Goal: Task Accomplishment & Management: Use online tool/utility

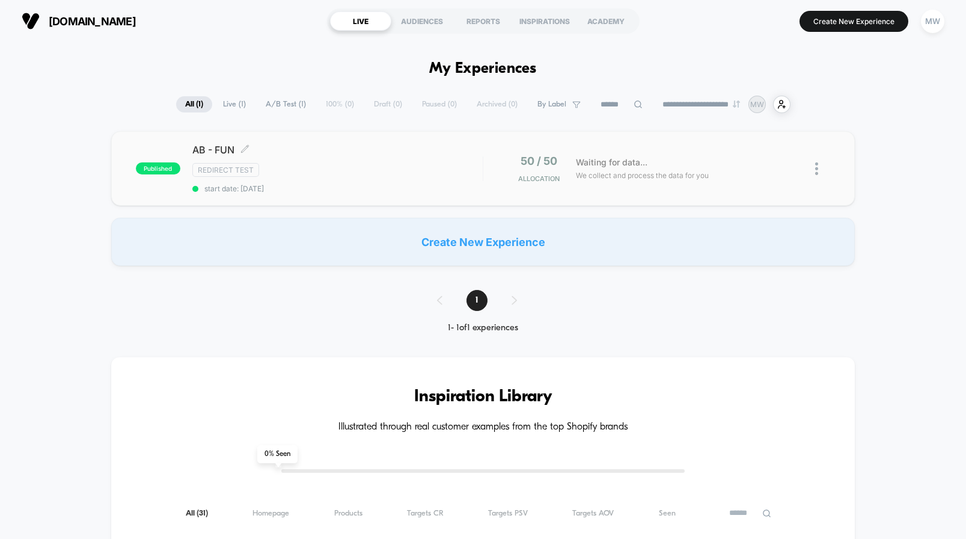
click at [478, 164] on div "Redirect Test" at bounding box center [337, 170] width 290 height 14
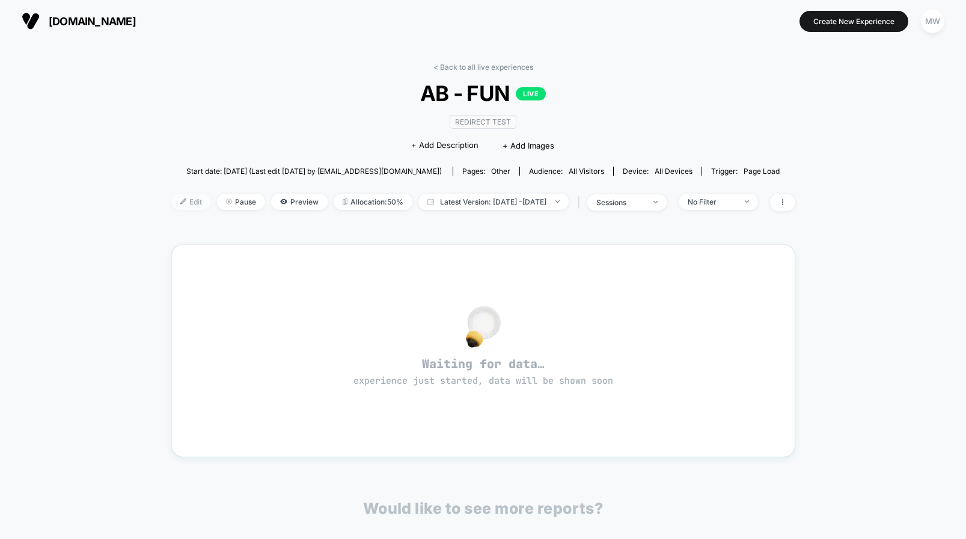
click at [175, 204] on span "Edit" at bounding box center [191, 202] width 40 height 16
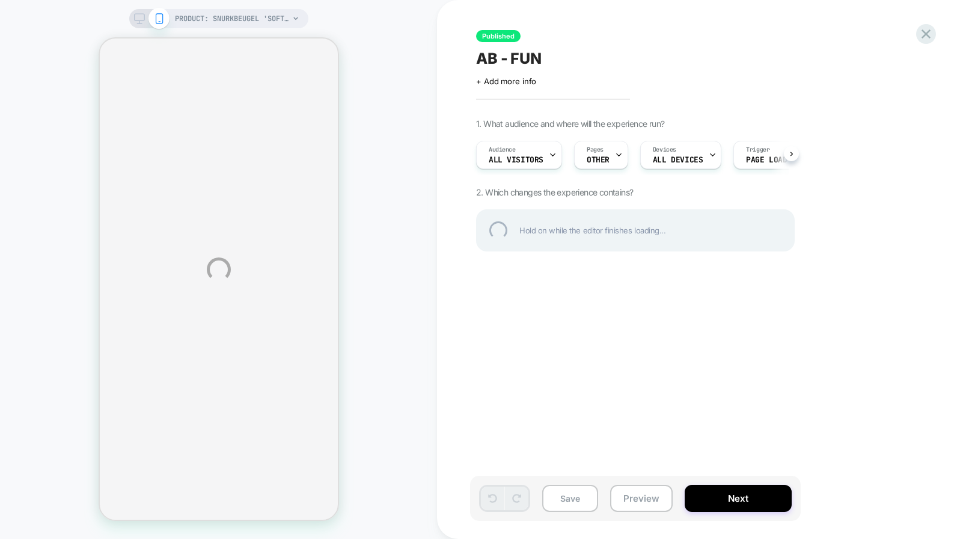
click at [522, 153] on div "PRODUCT: Snurkbeugel 'Soft' [anti] PRODUCT: Snurkbeugel 'Soft' [anti] Published…" at bounding box center [483, 269] width 966 height 539
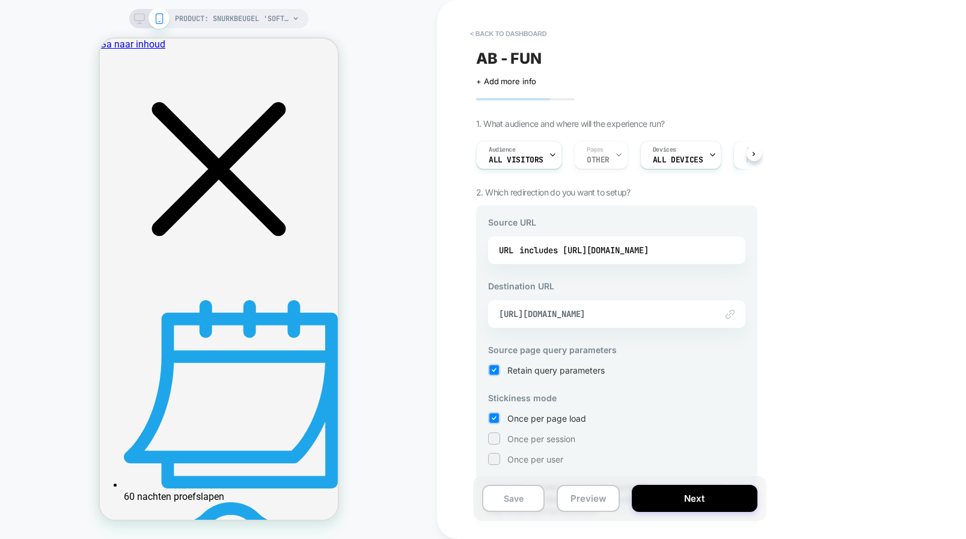
scroll to position [0, 12]
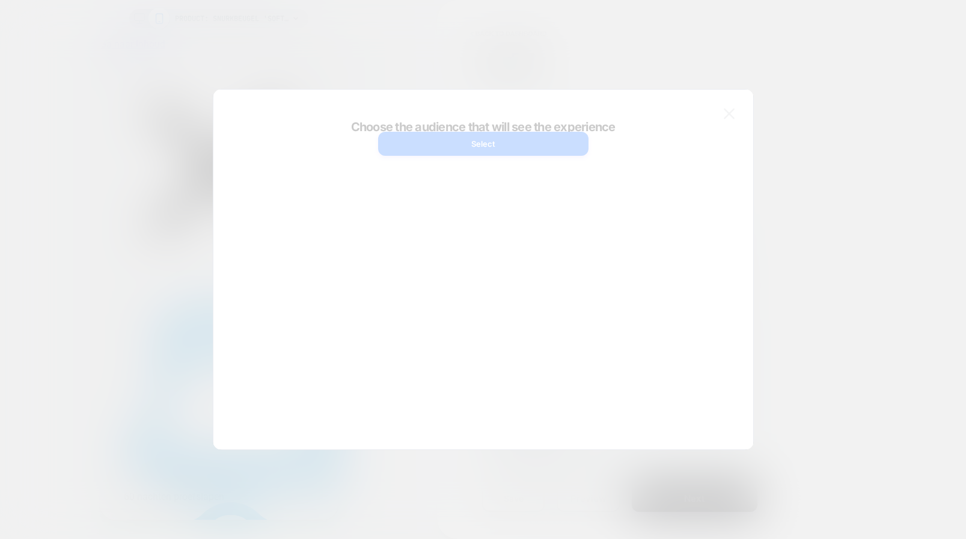
scroll to position [0, 0]
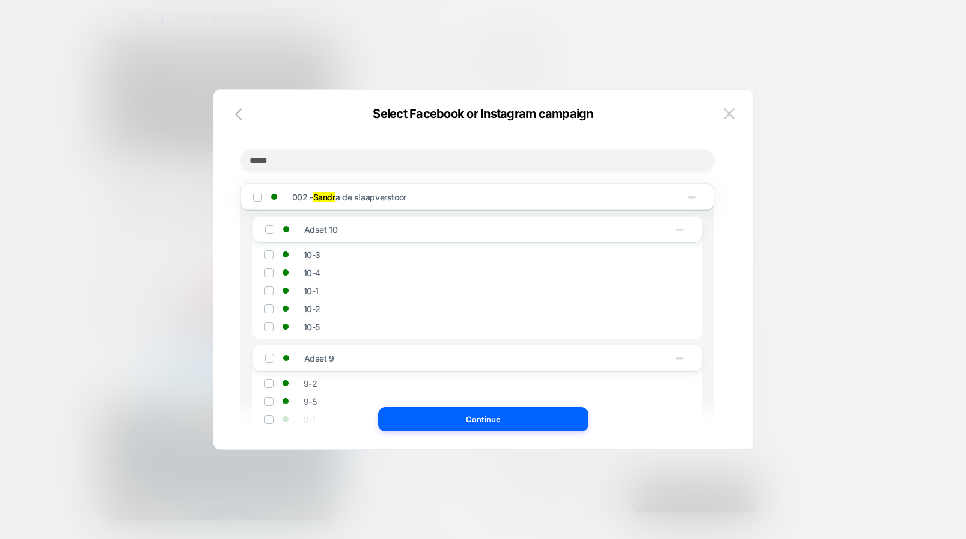
type input "*****"
click at [256, 197] on img at bounding box center [257, 197] width 6 height 6
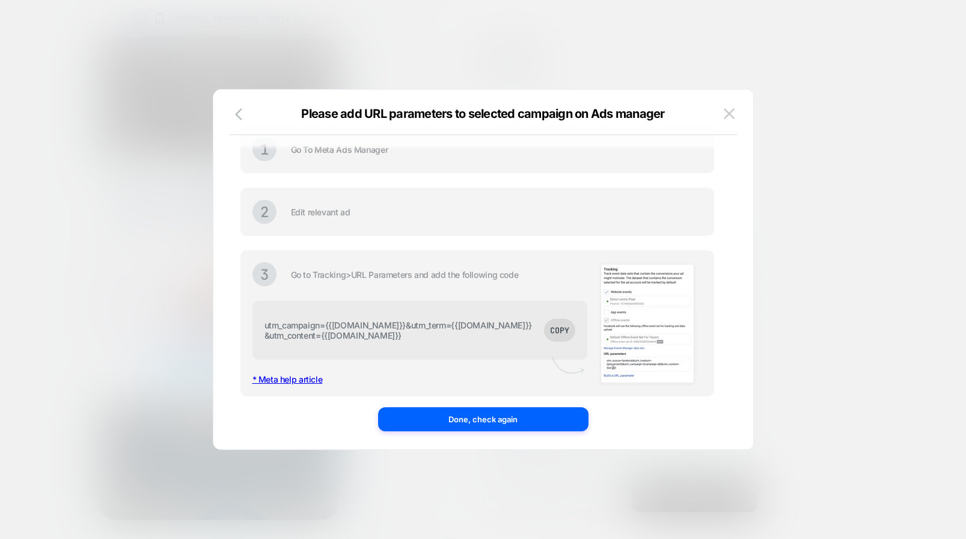
scroll to position [34, 0]
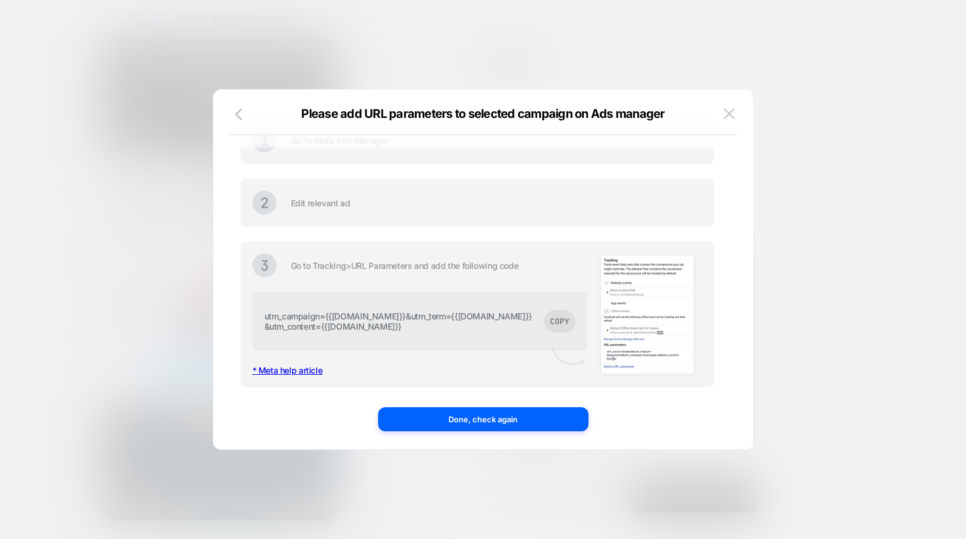
click at [544, 317] on button "COPY" at bounding box center [559, 321] width 31 height 23
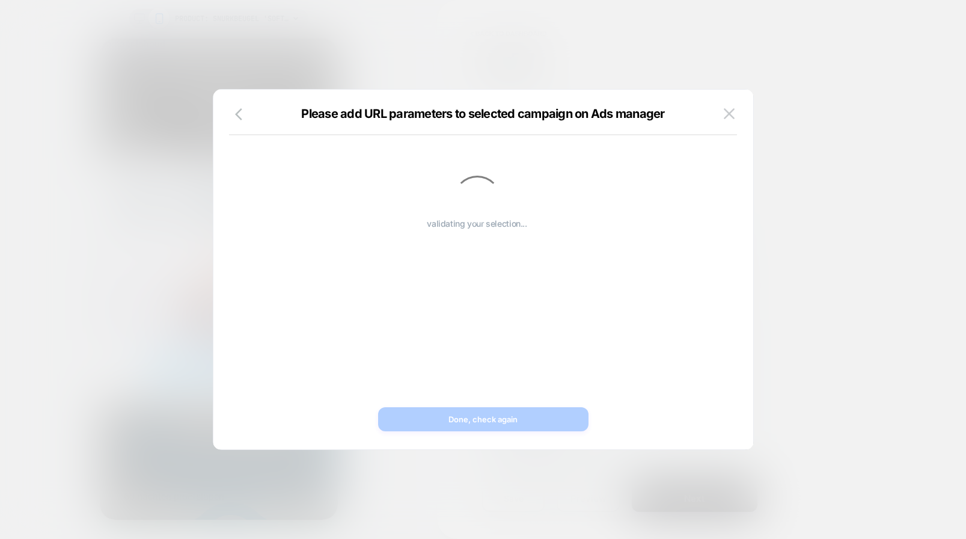
scroll to position [0, 0]
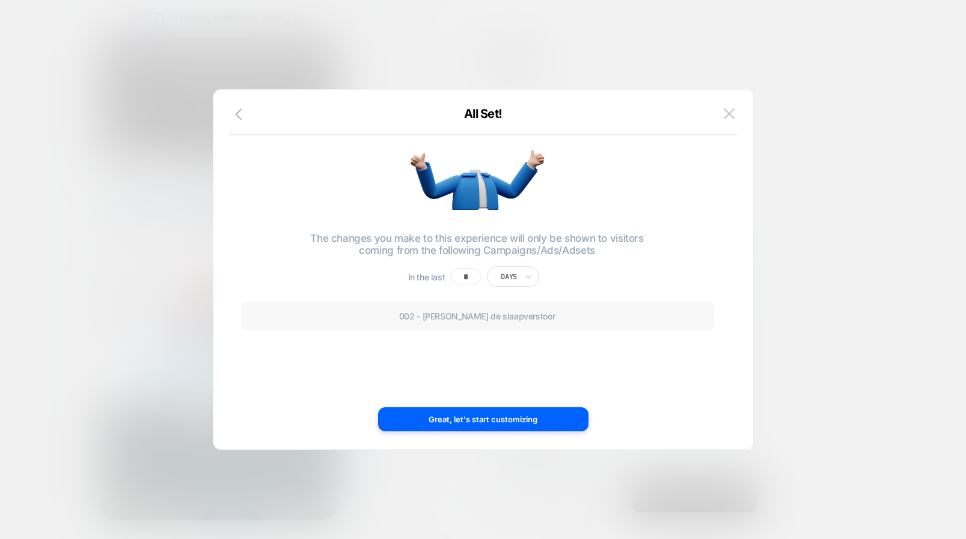
click at [465, 278] on input "*" at bounding box center [466, 276] width 30 height 17
click at [463, 278] on input "*" at bounding box center [466, 276] width 30 height 17
click at [468, 277] on input "*" at bounding box center [466, 276] width 30 height 17
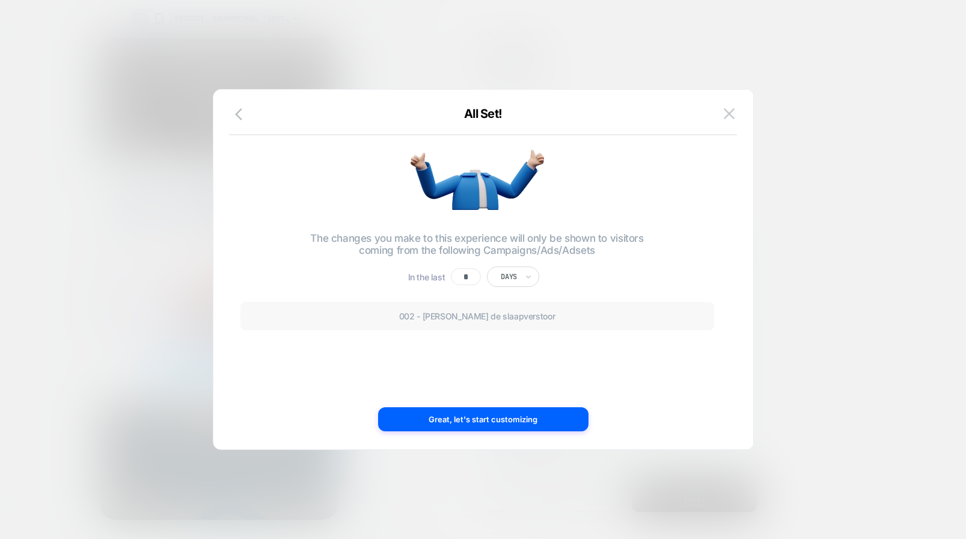
click at [468, 277] on input "*" at bounding box center [466, 276] width 30 height 17
click at [517, 273] on div "Days" at bounding box center [508, 276] width 18 height 13
click at [510, 343] on div "Weeks" at bounding box center [537, 347] width 78 height 19
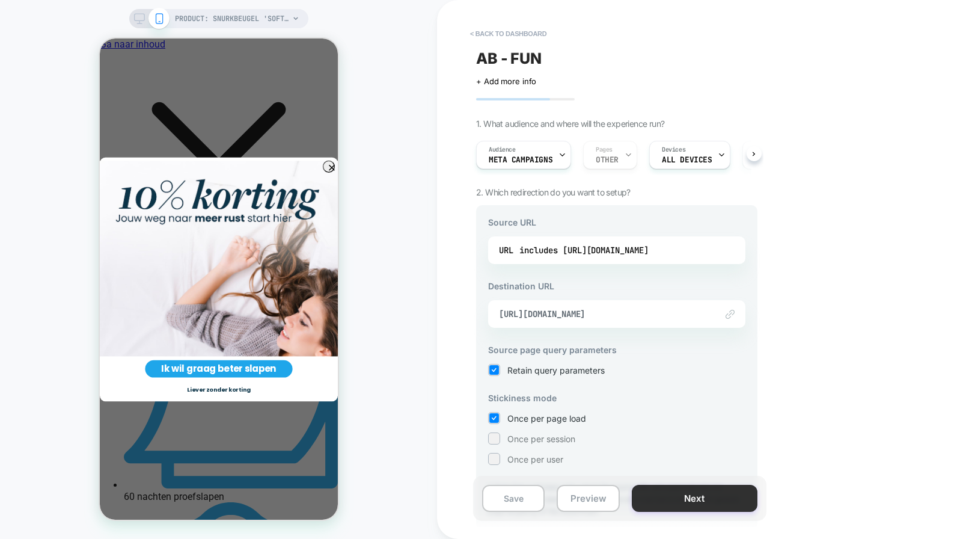
click at [710, 502] on button "Next" at bounding box center [695, 497] width 126 height 27
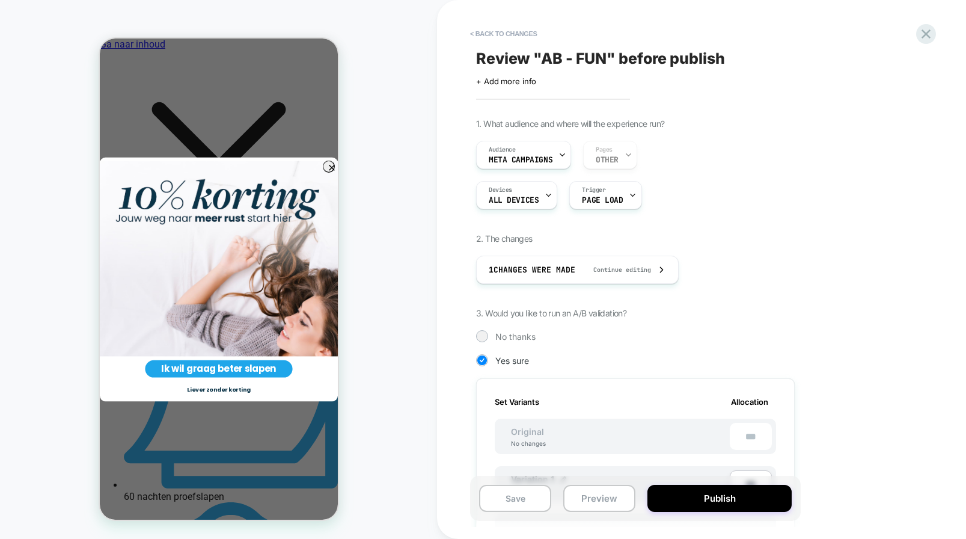
scroll to position [0, 1]
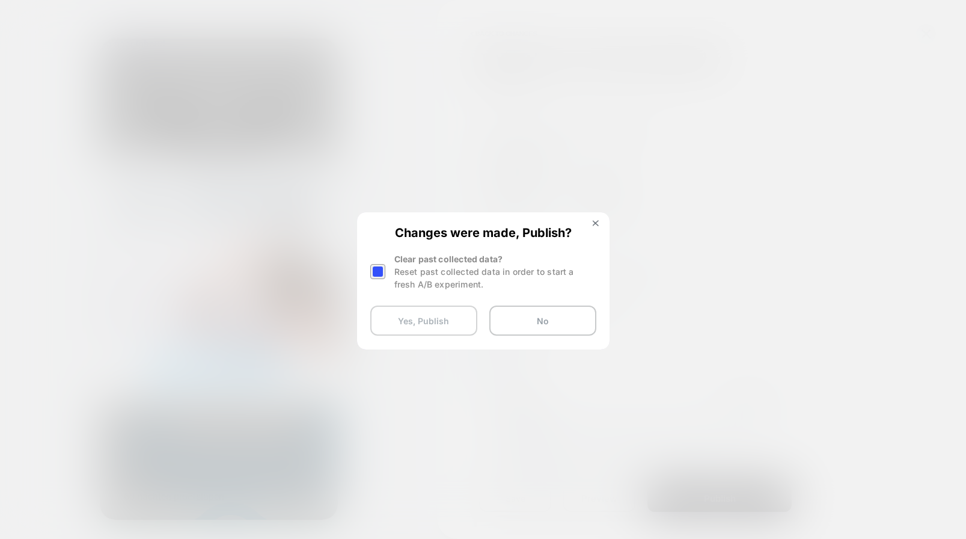
click at [456, 321] on button "Yes, Publish" at bounding box center [423, 320] width 107 height 30
